Goal: Task Accomplishment & Management: Complete application form

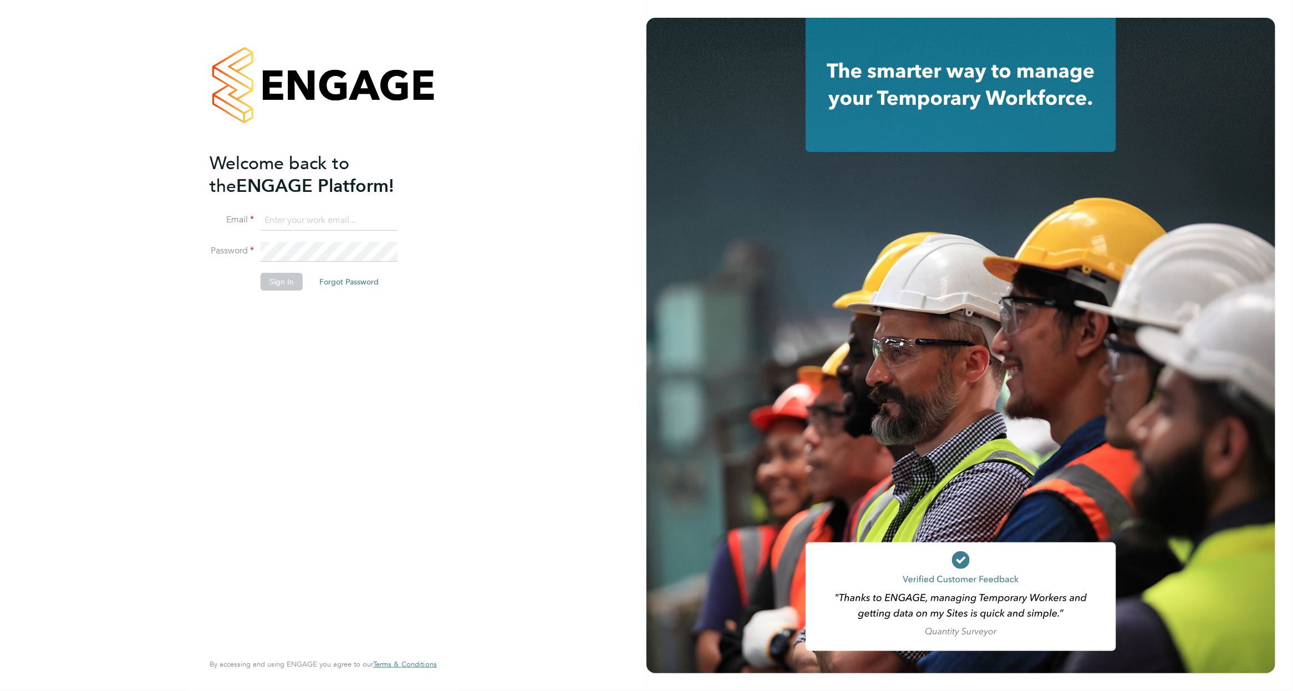
click at [308, 216] on input at bounding box center [329, 221] width 137 height 20
type input "dan.fitton@randstadcpe.com"
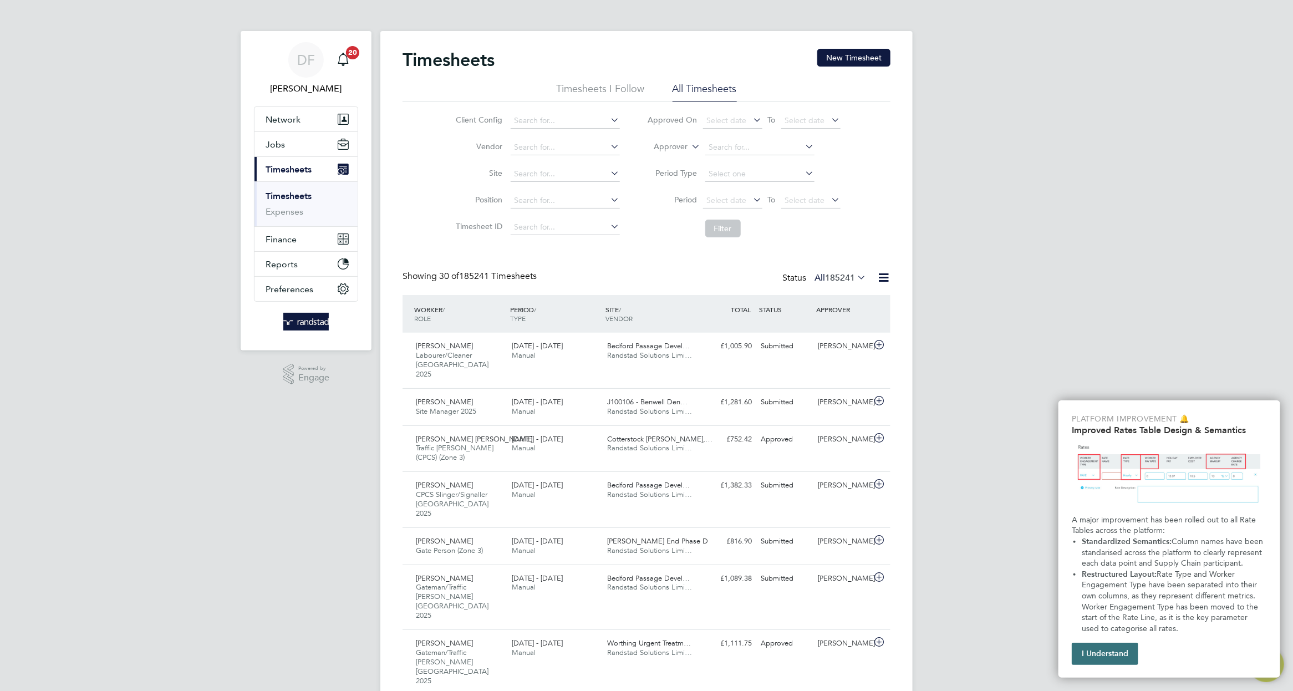
click at [1128, 661] on button "I Understand" at bounding box center [1105, 654] width 67 height 22
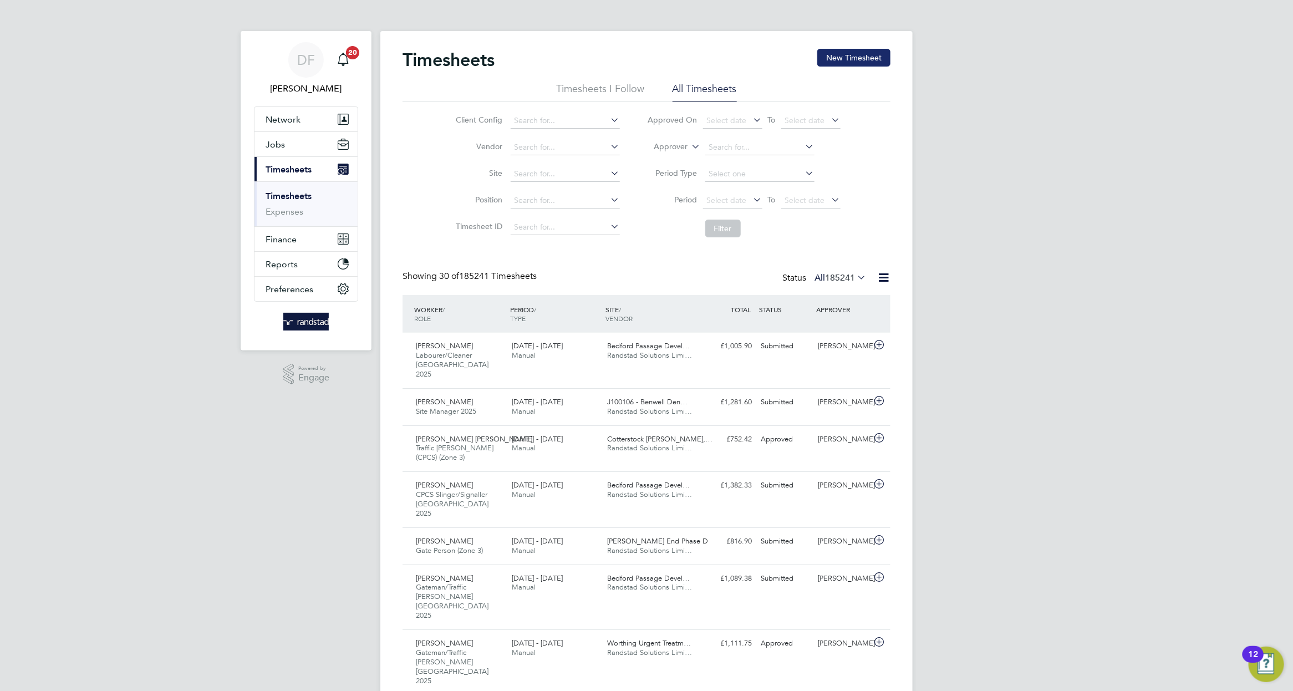
click at [834, 54] on button "New Timesheet" at bounding box center [854, 58] width 73 height 18
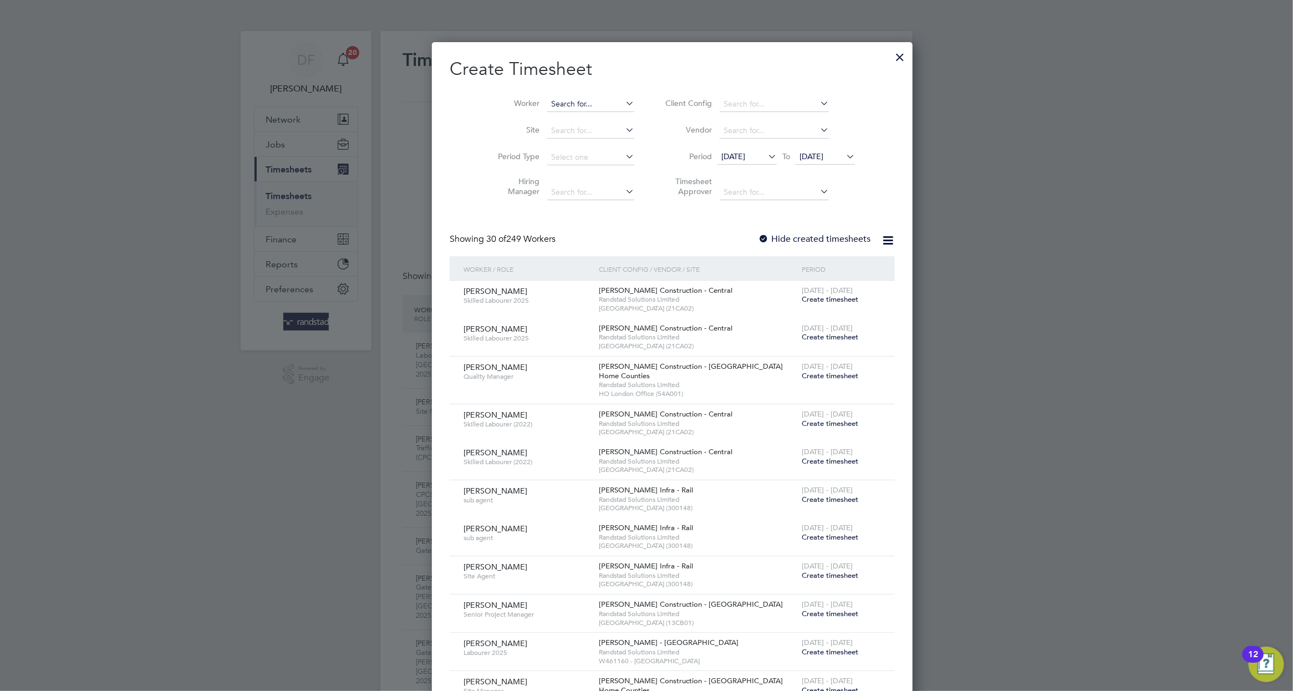
click at [556, 103] on input at bounding box center [590, 105] width 87 height 16
click at [598, 123] on li "[PERSON_NAME] All [PERSON_NAME]" at bounding box center [573, 118] width 105 height 15
type input "[PERSON_NAME]"
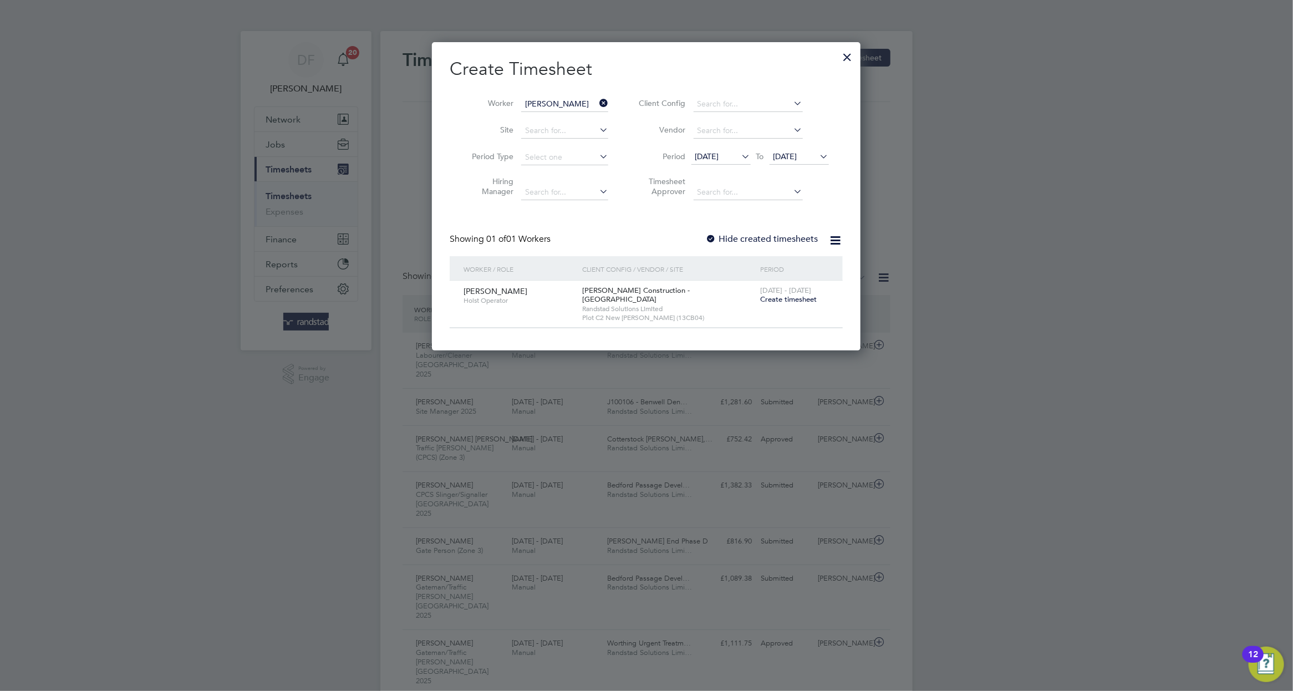
click at [775, 298] on span "Create timesheet" at bounding box center [788, 299] width 57 height 9
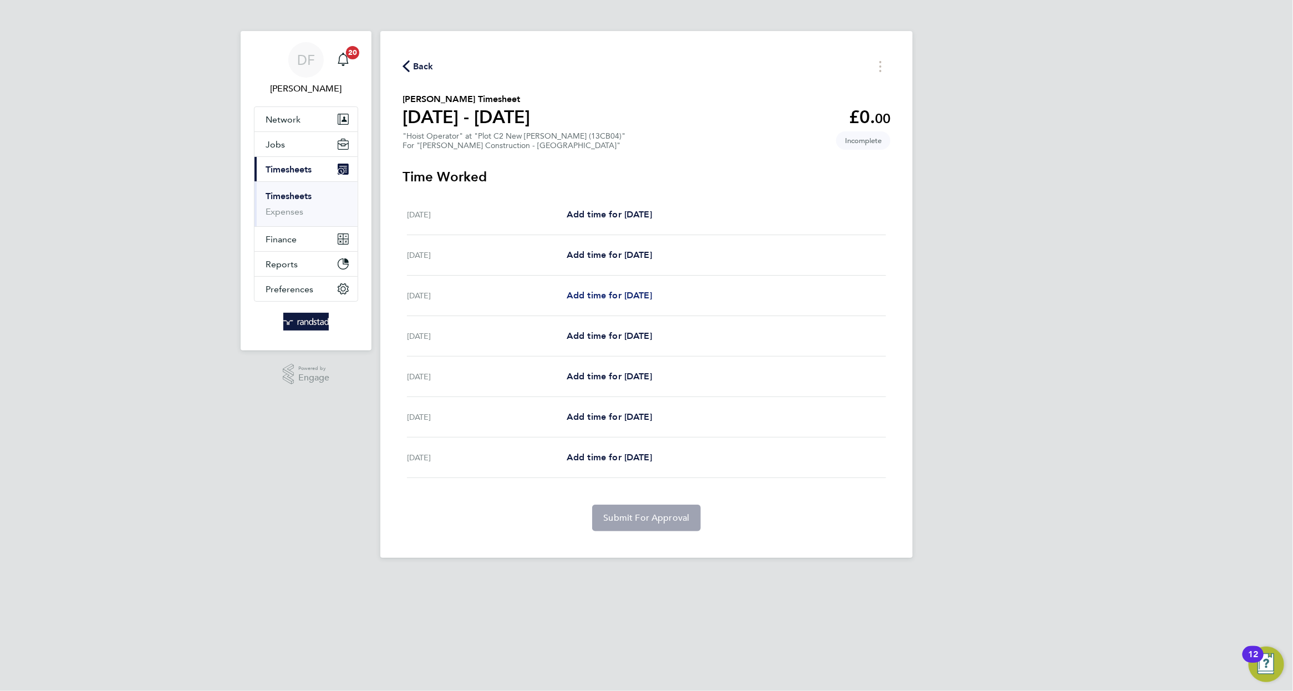
click at [652, 298] on span "Add time for [DATE]" at bounding box center [609, 295] width 85 height 11
select select "30"
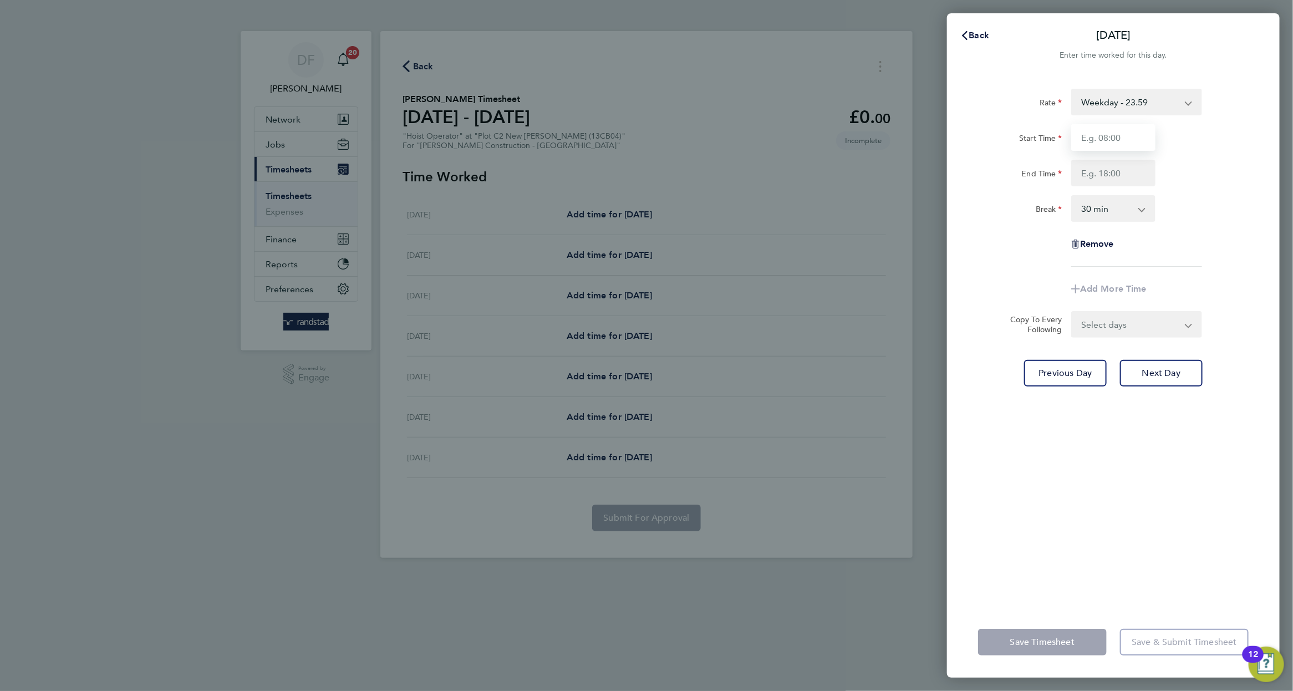
click at [1134, 138] on input "Start Time" at bounding box center [1114, 137] width 84 height 27
type input "07:30"
click at [1180, 259] on div "Rate Weekday - 23.59 Start Time 07:30 End Time 1730 Break 0 min 15 min 30 min 4…" at bounding box center [1113, 178] width 271 height 178
type input "17:30"
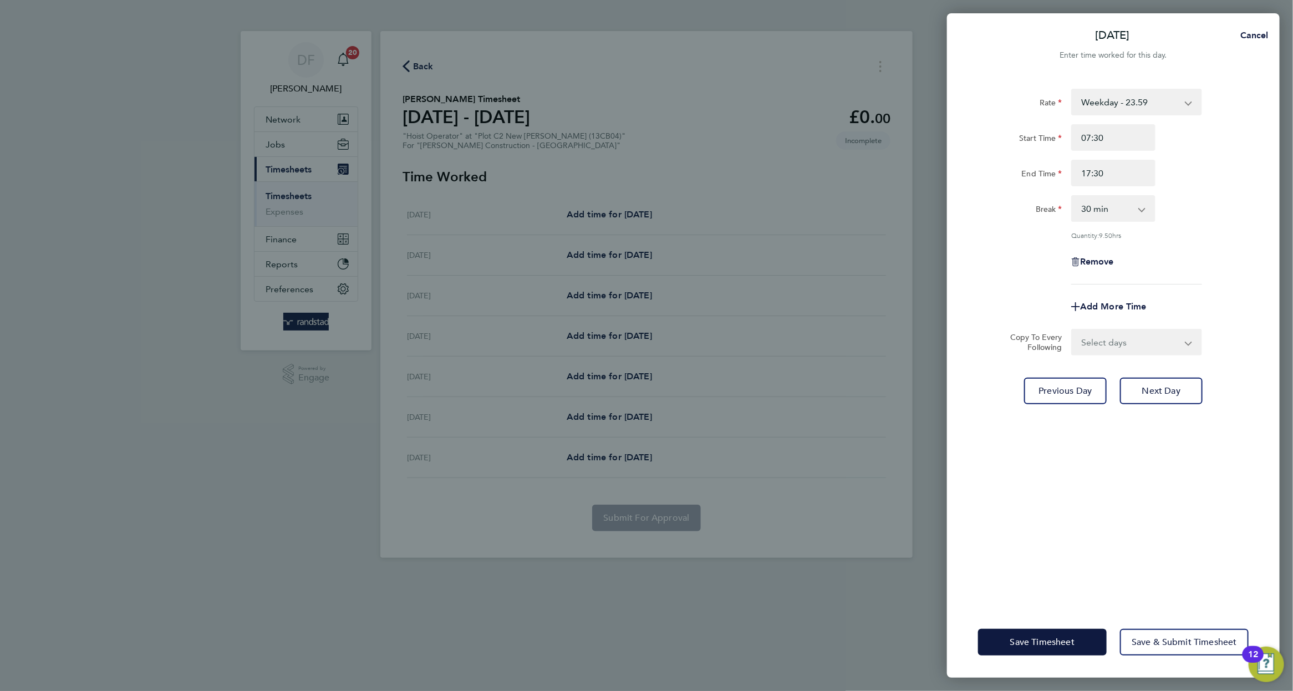
click at [1159, 330] on select "Select days Day [DATE] [DATE] [DATE] [DATE]" at bounding box center [1131, 342] width 116 height 24
select select "TUE"
click at [1073, 330] on select "Select days Day [DATE] [DATE] [DATE] [DATE]" at bounding box center [1131, 342] width 116 height 24
select select "[DATE]"
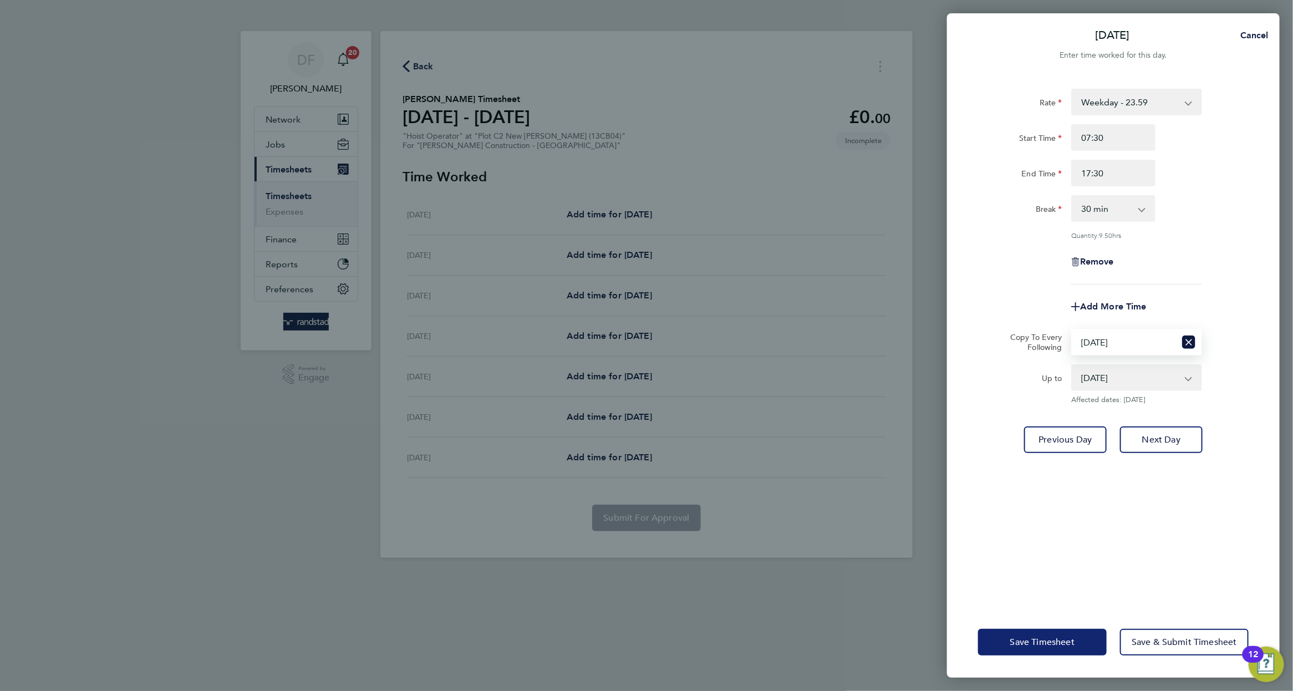
click at [1060, 644] on span "Save Timesheet" at bounding box center [1043, 642] width 64 height 11
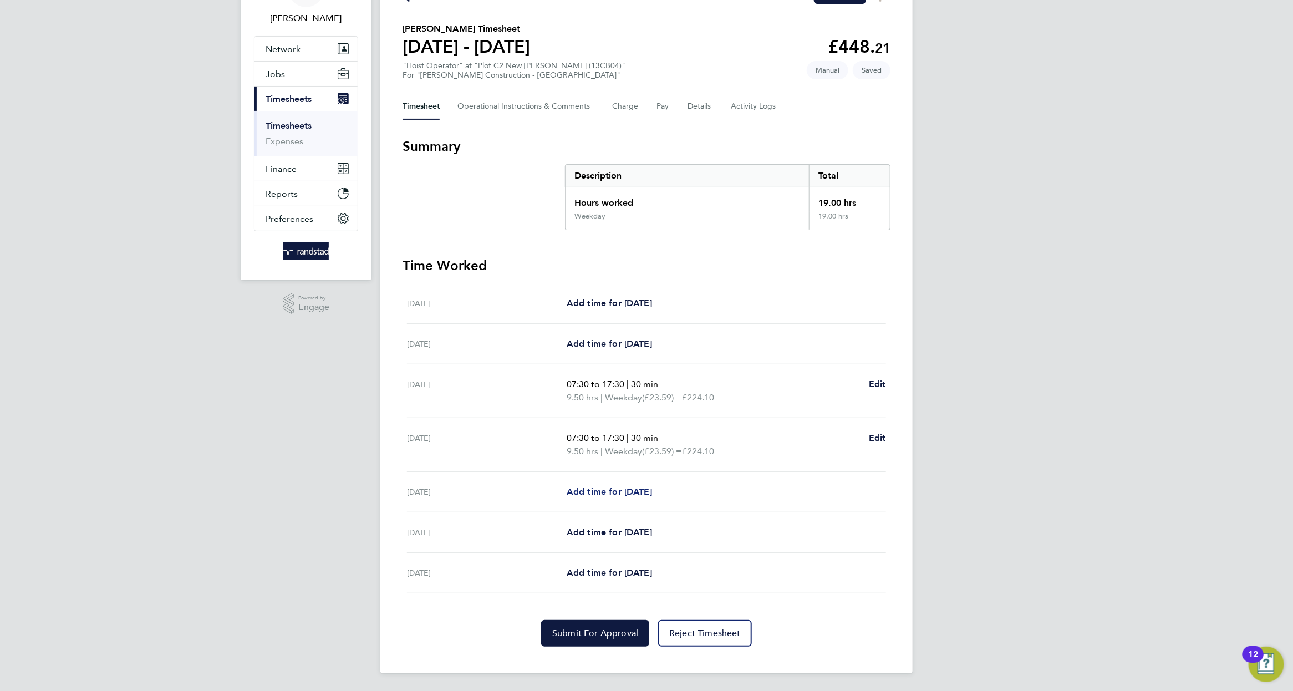
click at [639, 491] on span "Add time for [DATE]" at bounding box center [609, 491] width 85 height 11
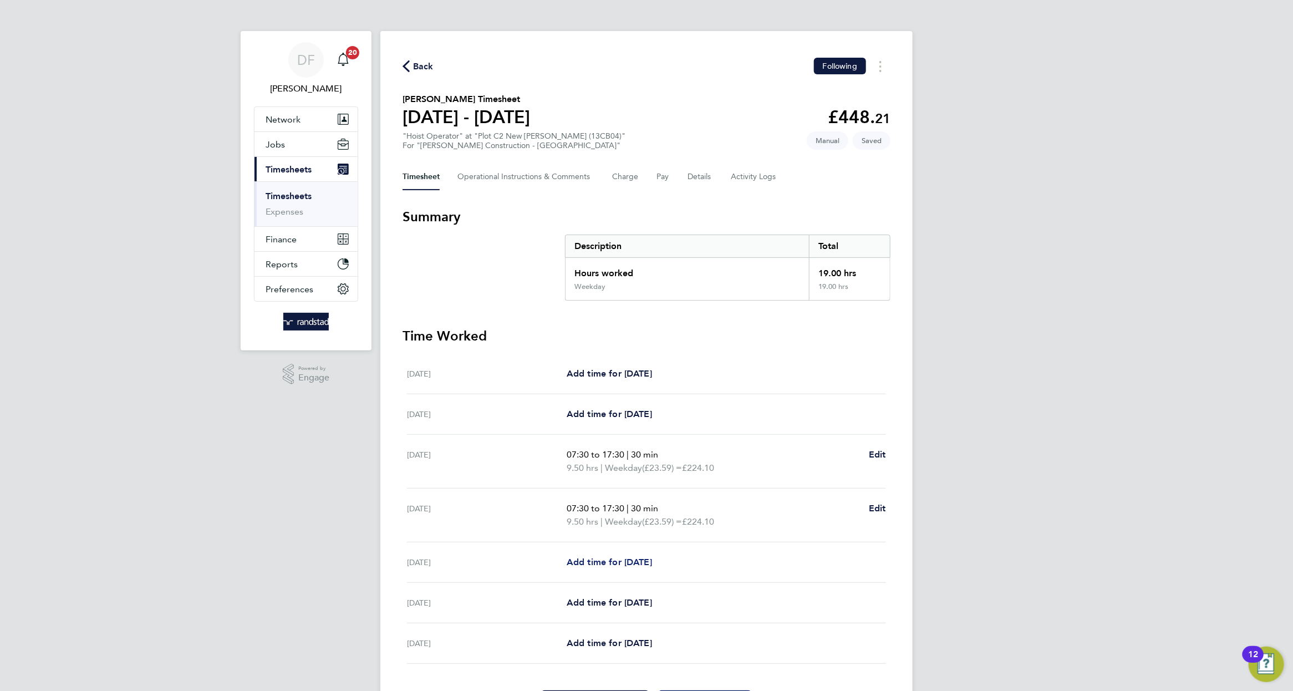
select select "30"
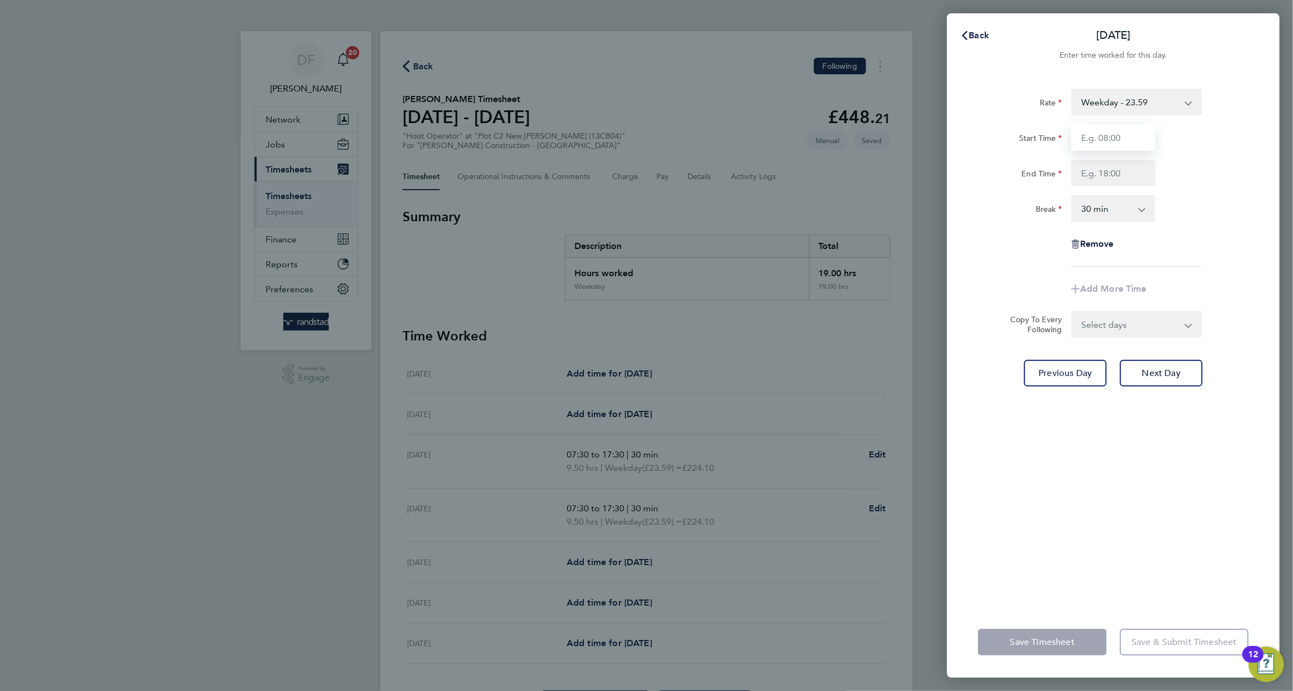
click at [1113, 129] on input "Start Time" at bounding box center [1114, 137] width 84 height 27
type input "07:30"
click at [1209, 237] on div "Rate Weekday - 23.59 Start Time 07:30 End Time 1700 Break 0 min 15 min 30 min 4…" at bounding box center [1113, 178] width 271 height 178
type input "17:00"
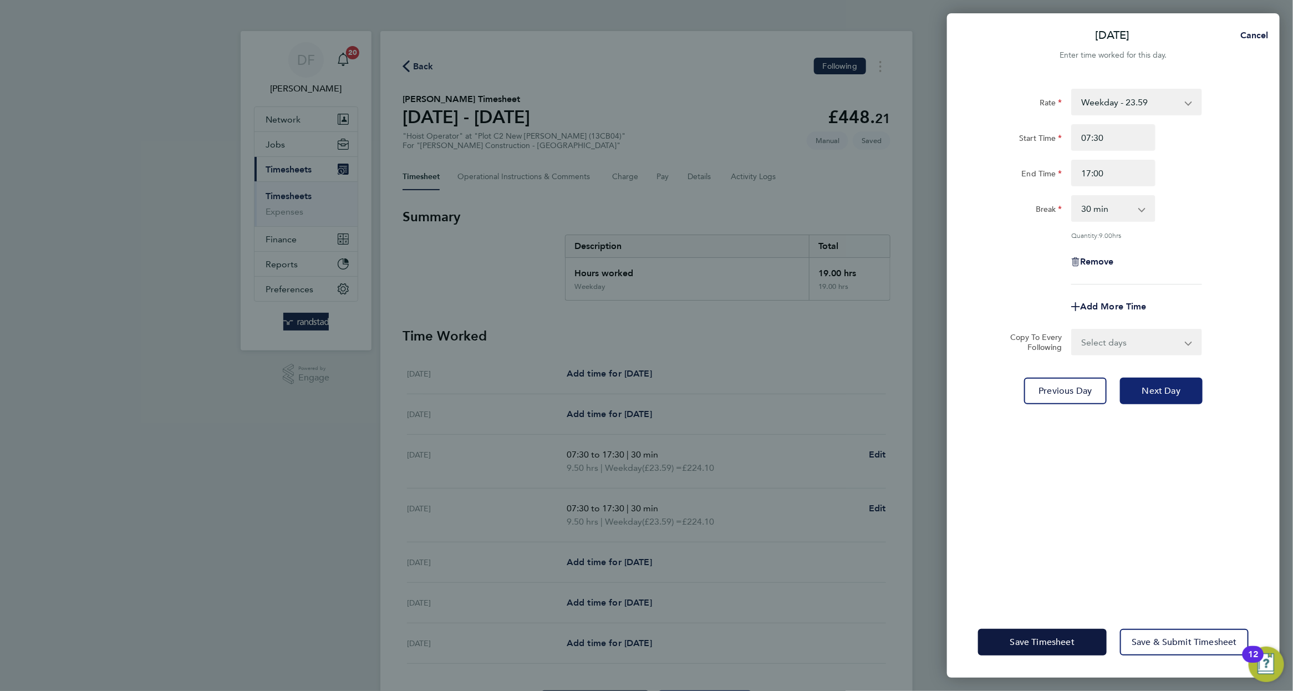
click at [1155, 395] on button "Next Day" at bounding box center [1161, 391] width 83 height 27
select select "30"
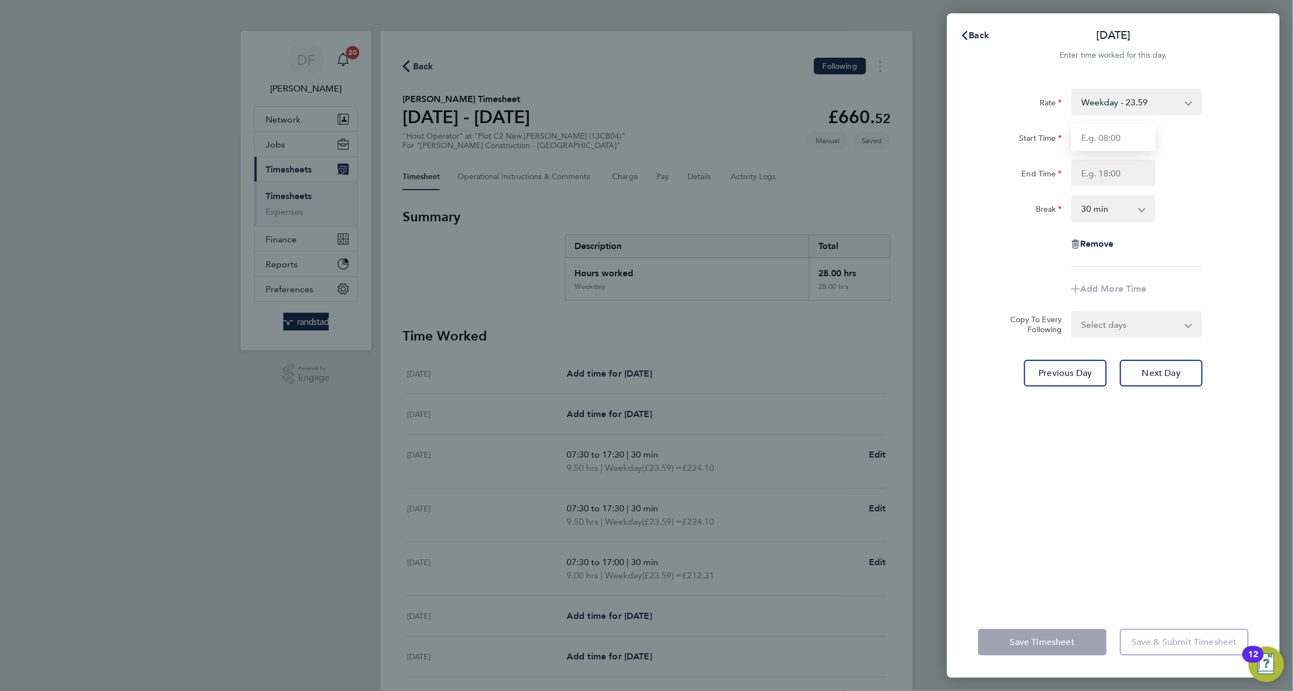
click at [1089, 138] on input "Start Time" at bounding box center [1114, 137] width 84 height 27
type input "07:30"
click at [1259, 367] on div "Rate Weekday - 23.59 Start Time 07:30 End Time 1800 Break 0 min 15 min 30 min 4…" at bounding box center [1113, 340] width 333 height 531
type input "18:00"
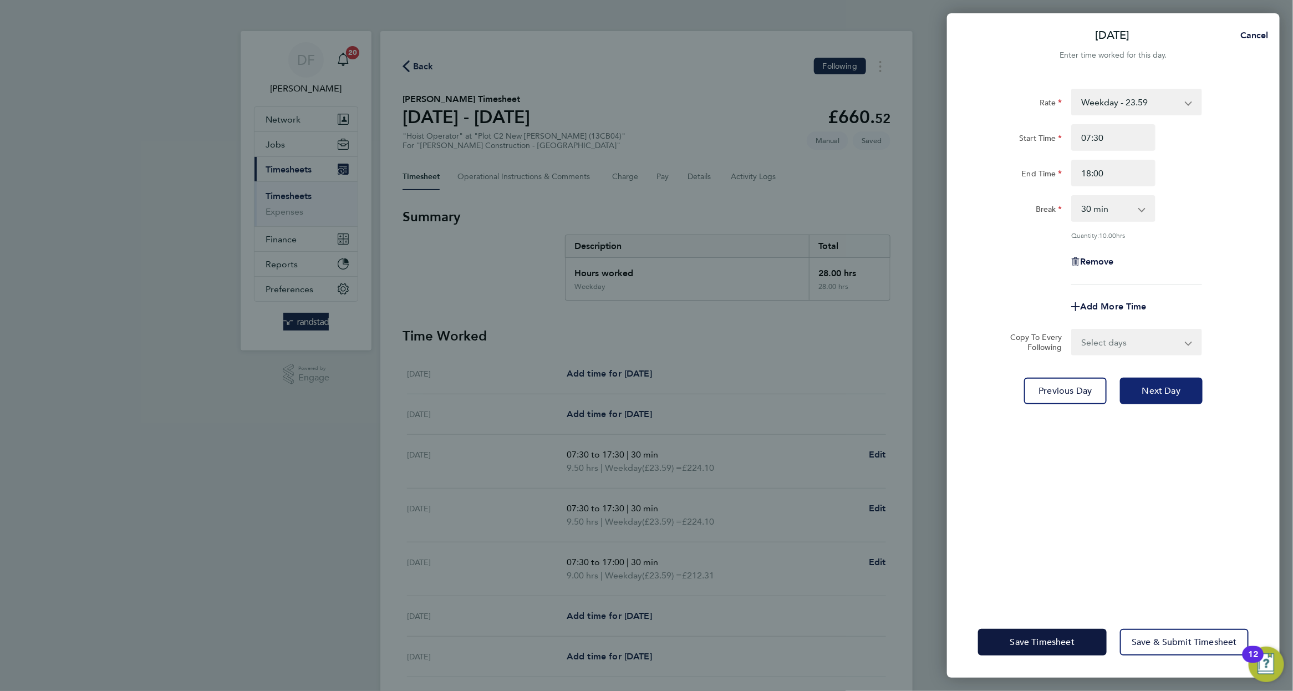
click at [1182, 385] on button "Next Day" at bounding box center [1161, 391] width 83 height 27
select select "30"
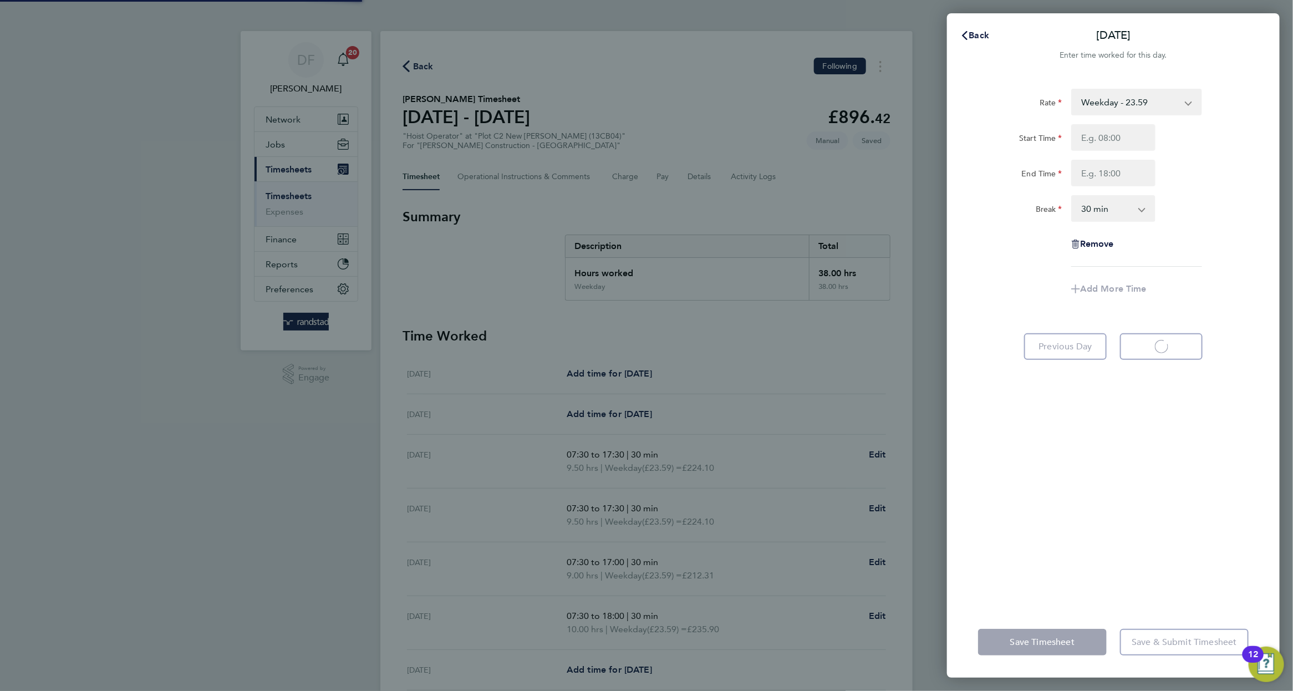
select select "30"
click at [1125, 150] on input "Start Time" at bounding box center [1114, 137] width 84 height 27
type input "07:30"
click at [1214, 162] on div "End Time 1730" at bounding box center [1114, 173] width 280 height 27
type input "17:30"
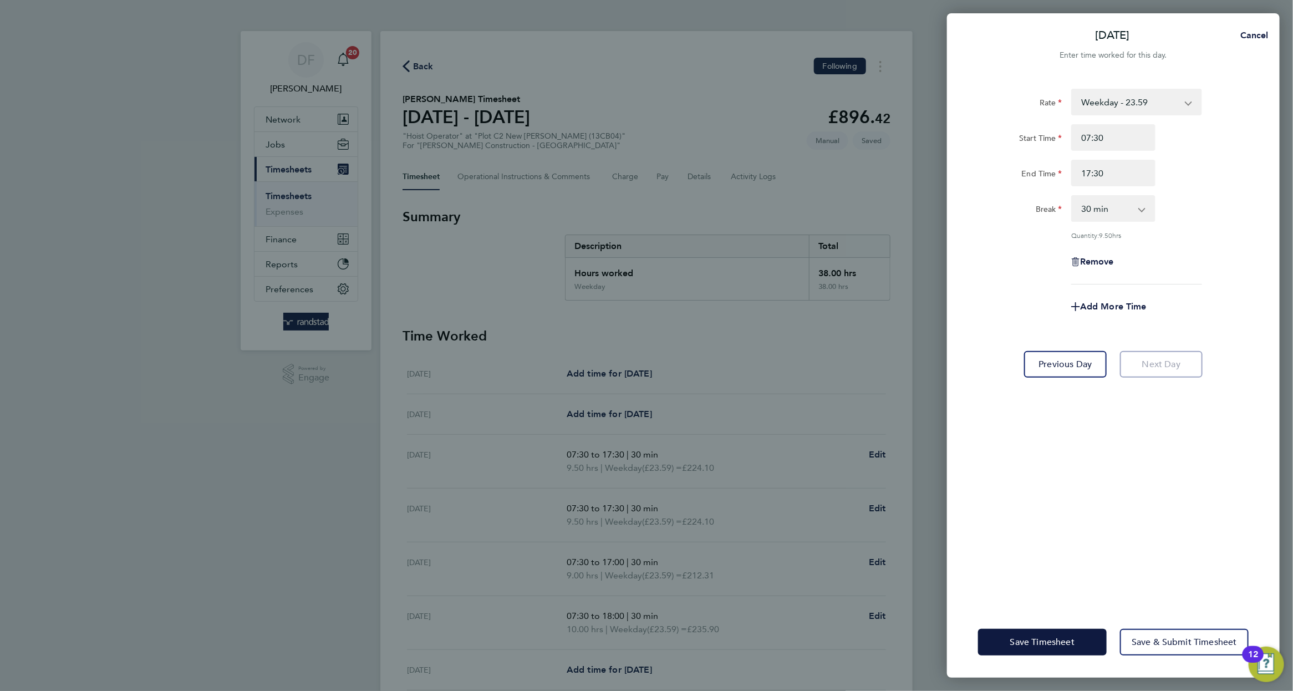
click at [1085, 628] on div "Save Timesheet Save & Submit Timesheet" at bounding box center [1113, 642] width 333 height 71
click at [1073, 640] on span "Save Timesheet" at bounding box center [1043, 642] width 64 height 11
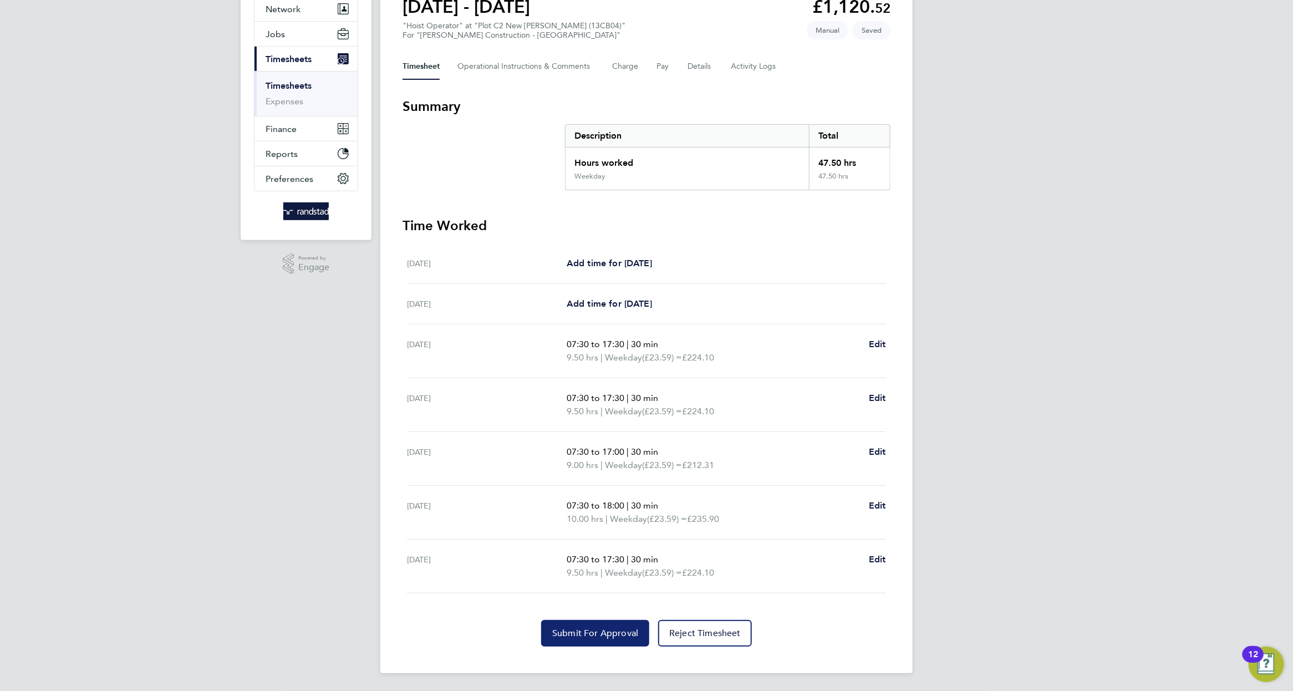
click at [593, 637] on span "Submit For Approval" at bounding box center [595, 633] width 86 height 11
